Goal: Navigation & Orientation: Find specific page/section

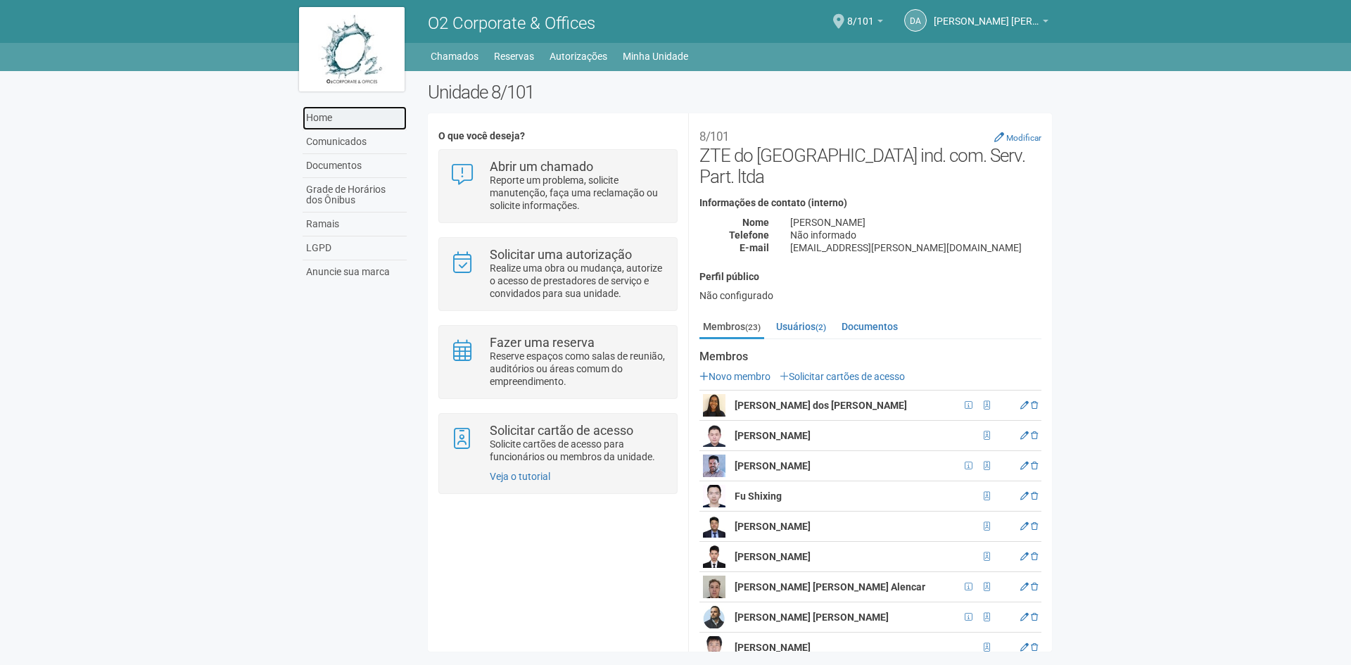
click at [342, 120] on link "Home" at bounding box center [354, 118] width 104 height 24
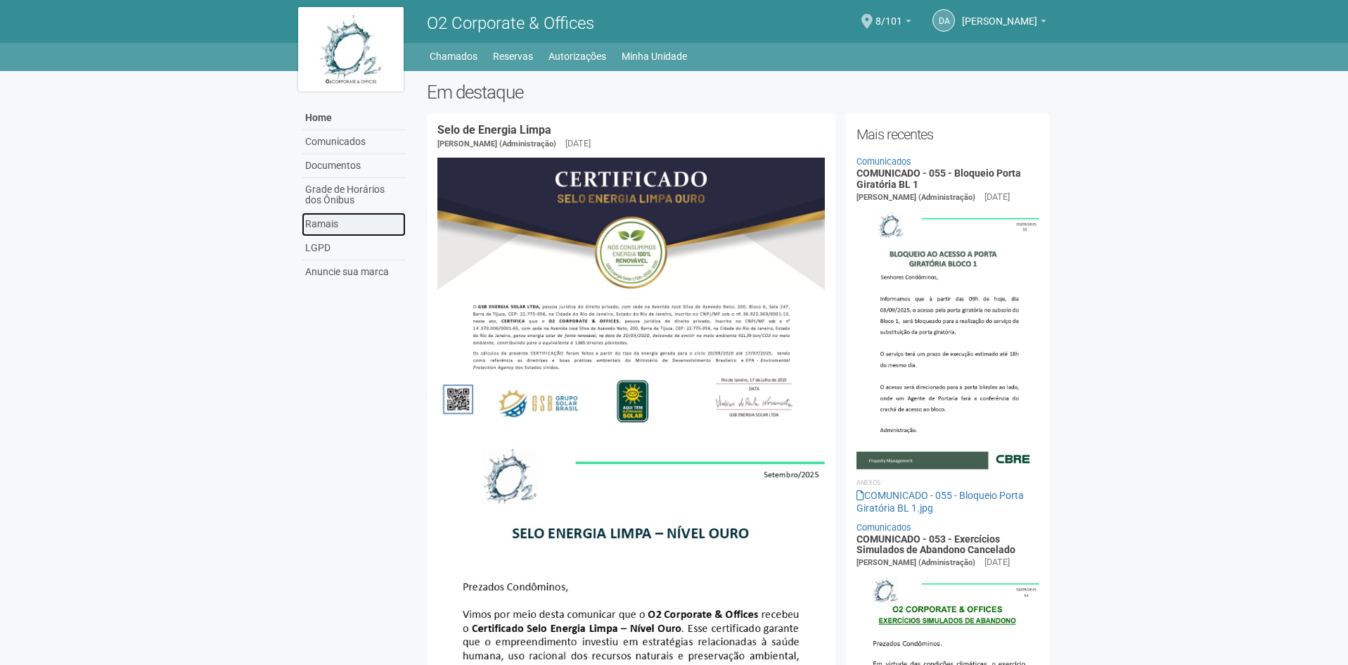
click at [352, 233] on link "Ramais" at bounding box center [354, 224] width 104 height 24
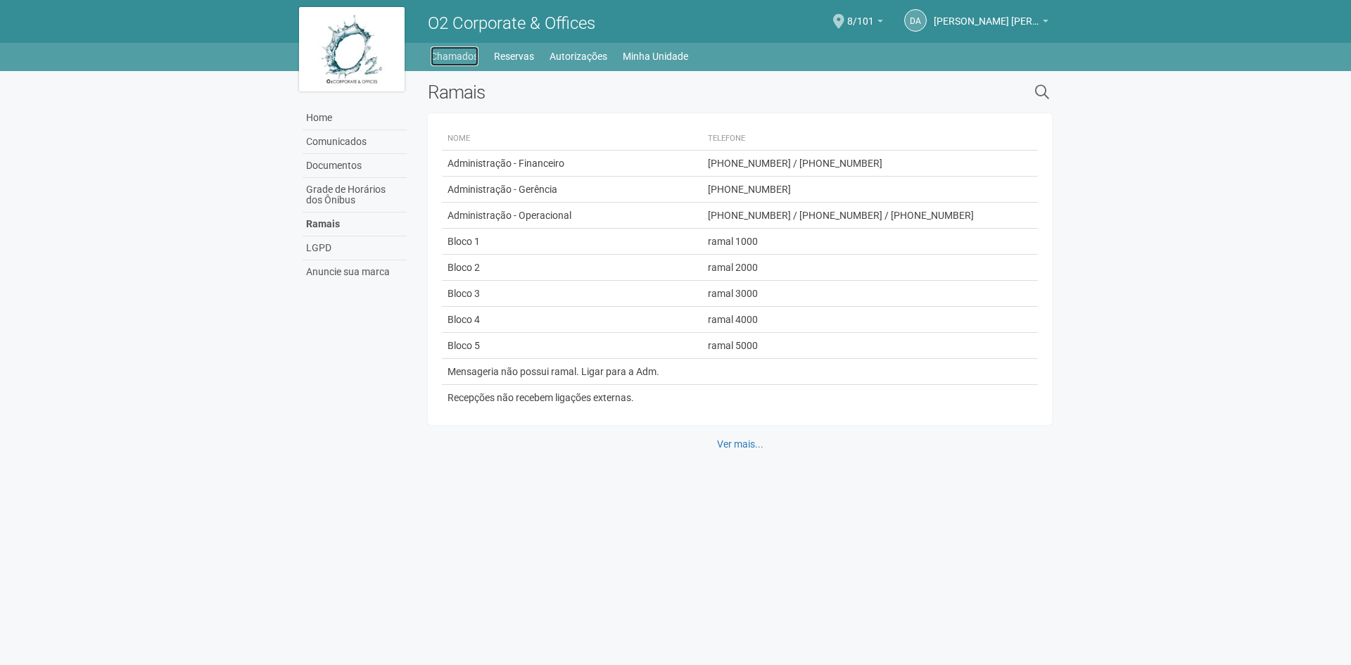
click at [468, 60] on link "Chamados" at bounding box center [454, 56] width 48 height 20
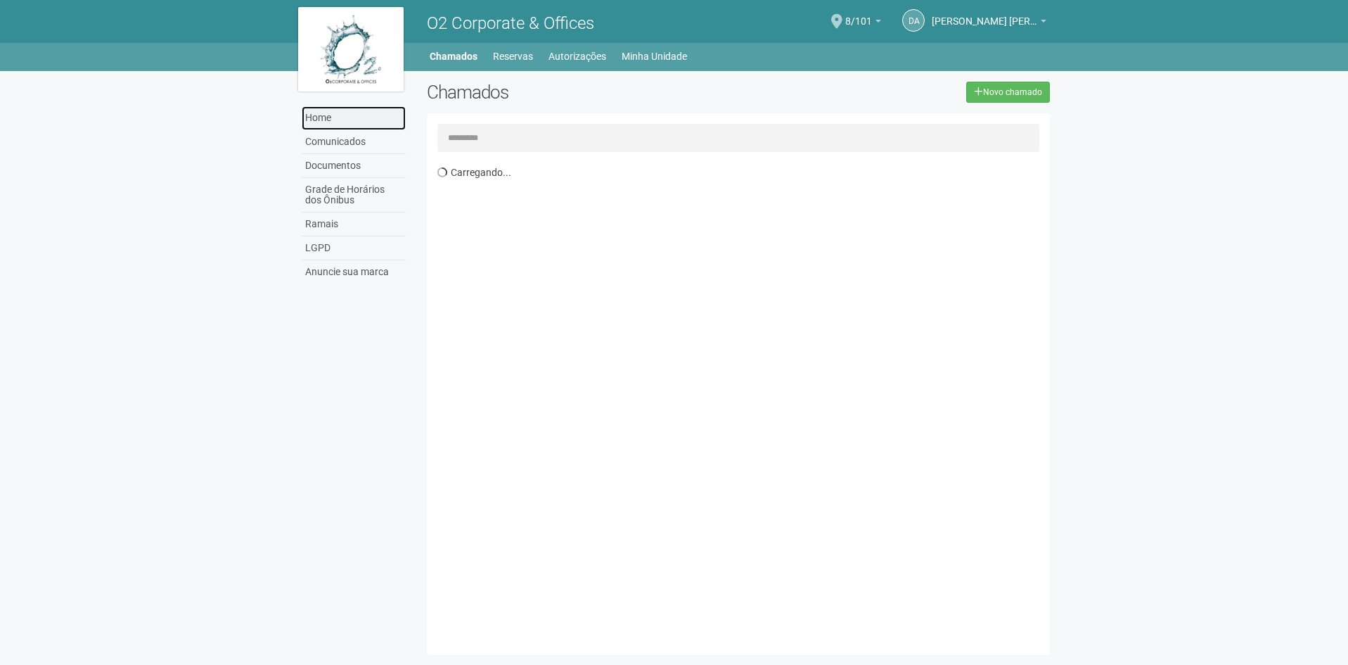
click at [334, 122] on link "Home" at bounding box center [354, 118] width 104 height 24
